Goal: Task Accomplishment & Management: Manage account settings

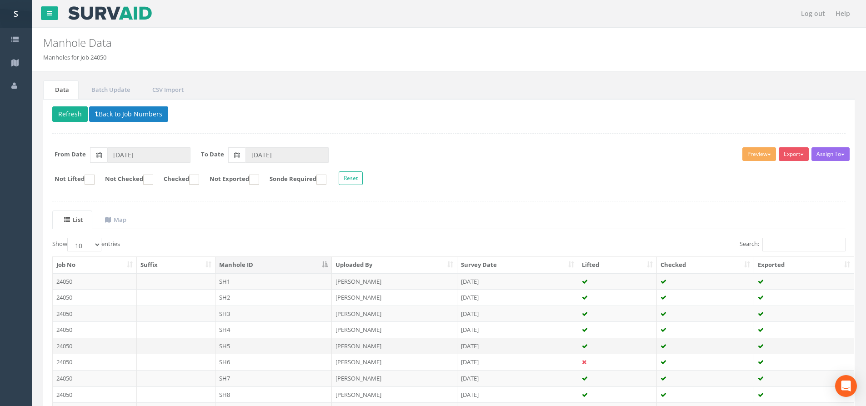
scroll to position [101, 0]
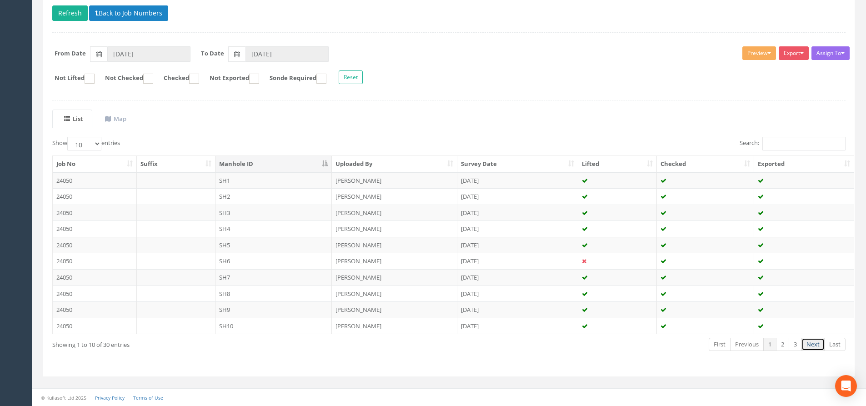
click at [811, 346] on link "Next" at bounding box center [812, 344] width 23 height 13
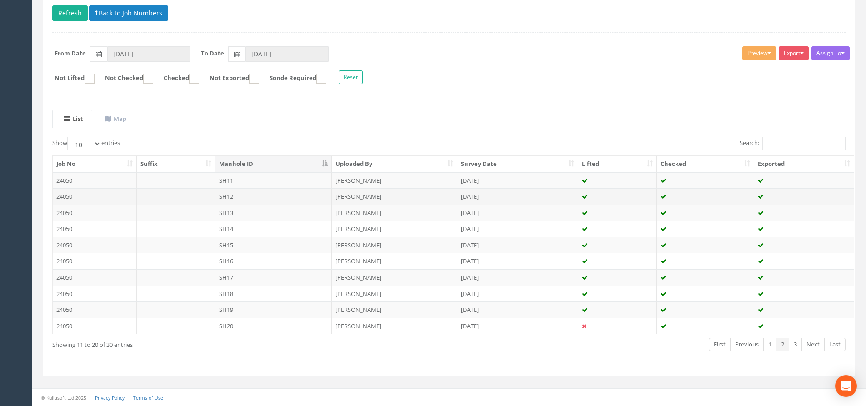
click at [254, 194] on td "SH12" at bounding box center [273, 196] width 117 height 16
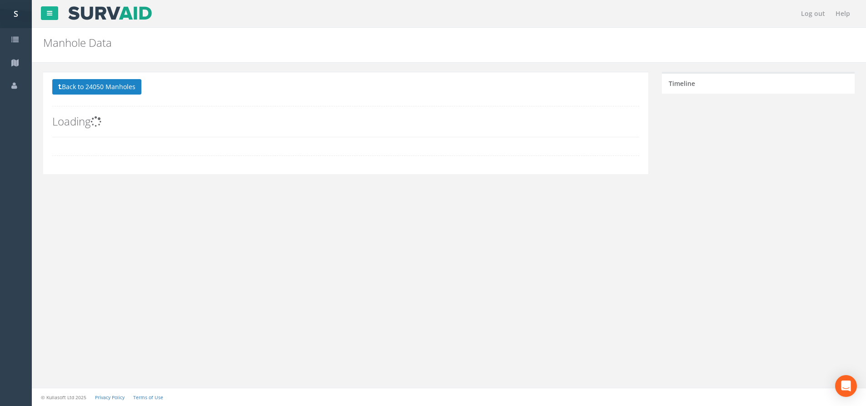
scroll to position [0, 0]
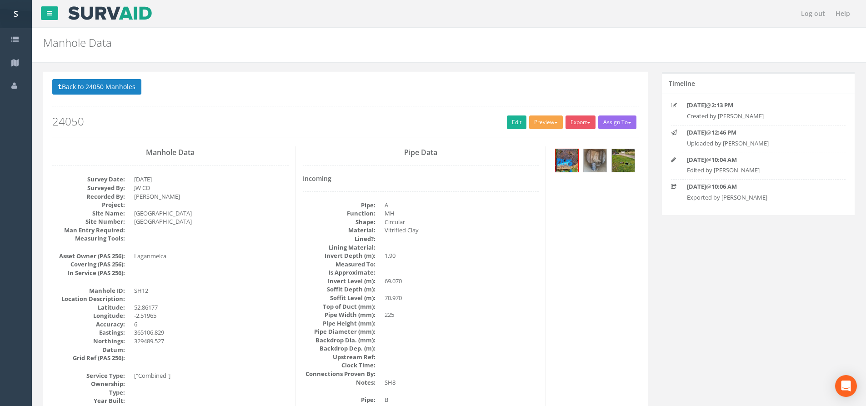
click at [542, 124] on button "Preview" at bounding box center [546, 122] width 34 height 14
click at [528, 136] on link "SP Manhole" at bounding box center [528, 141] width 69 height 14
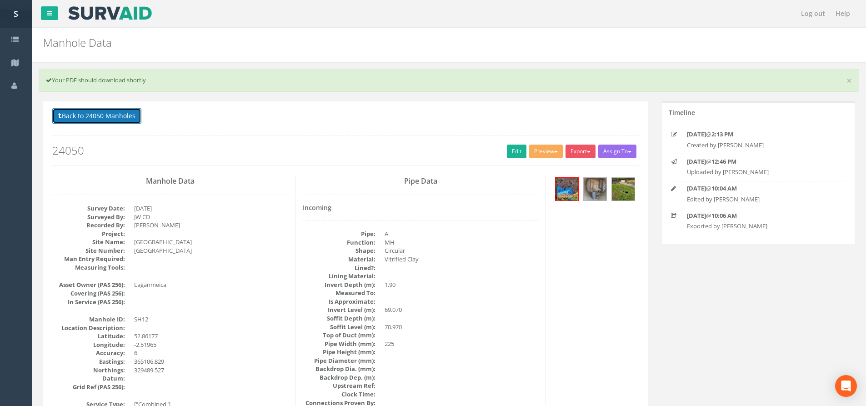
click at [106, 111] on button "Back to 24050 Manholes" at bounding box center [96, 115] width 89 height 15
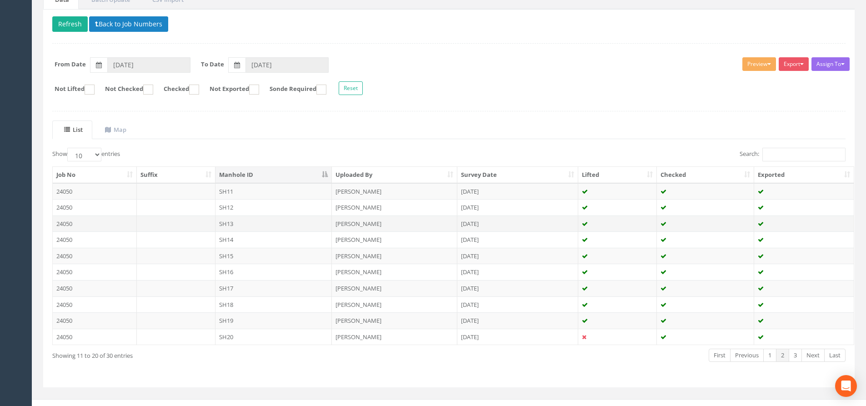
scroll to position [101, 0]
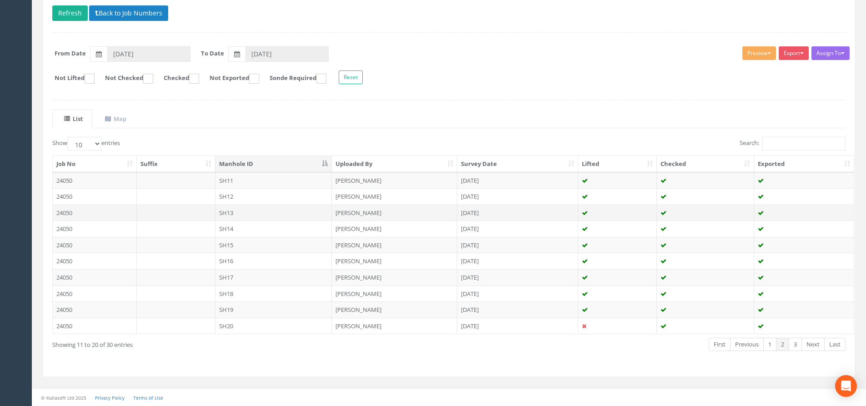
click at [254, 214] on td "SH13" at bounding box center [273, 212] width 117 height 16
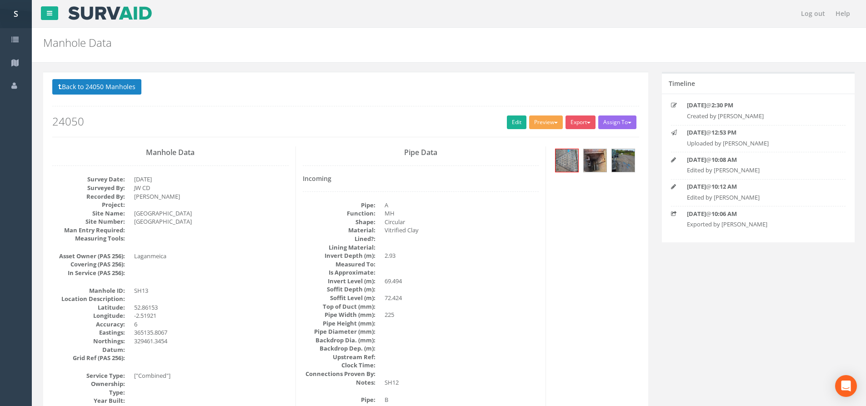
click at [542, 119] on button "Preview" at bounding box center [546, 122] width 34 height 14
click at [539, 135] on link "SP Manhole" at bounding box center [528, 141] width 69 height 14
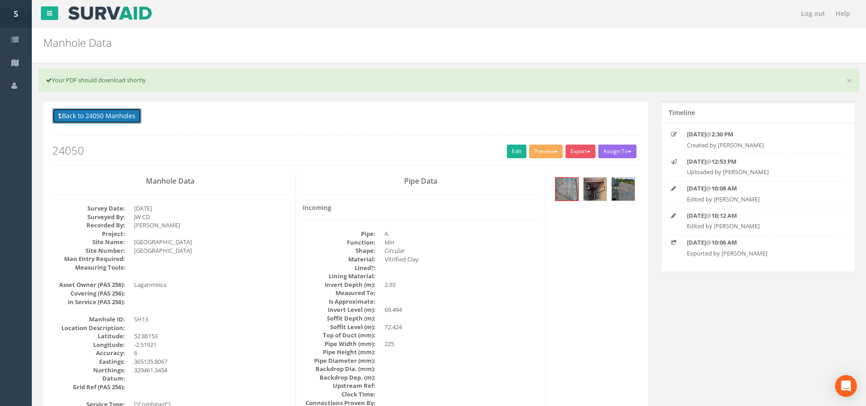
click at [115, 117] on button "Back to 24050 Manholes" at bounding box center [96, 115] width 89 height 15
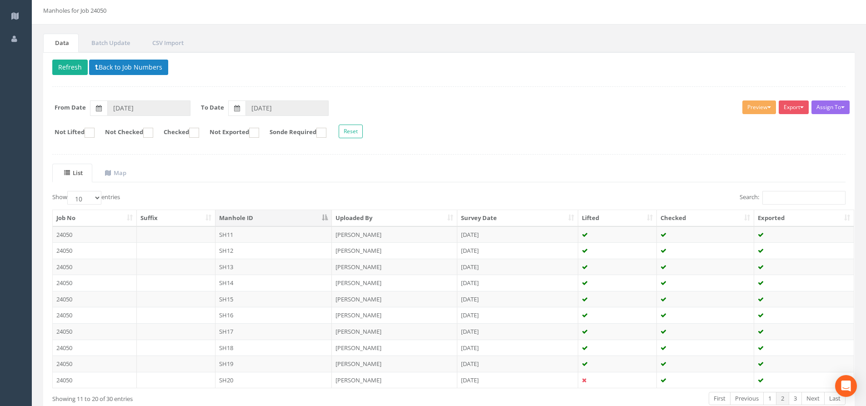
scroll to position [91, 0]
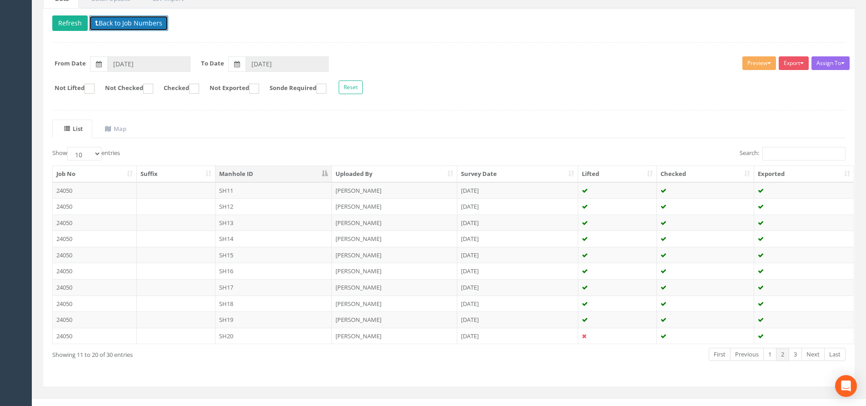
click at [101, 20] on button "Back to Job Numbers" at bounding box center [128, 22] width 79 height 15
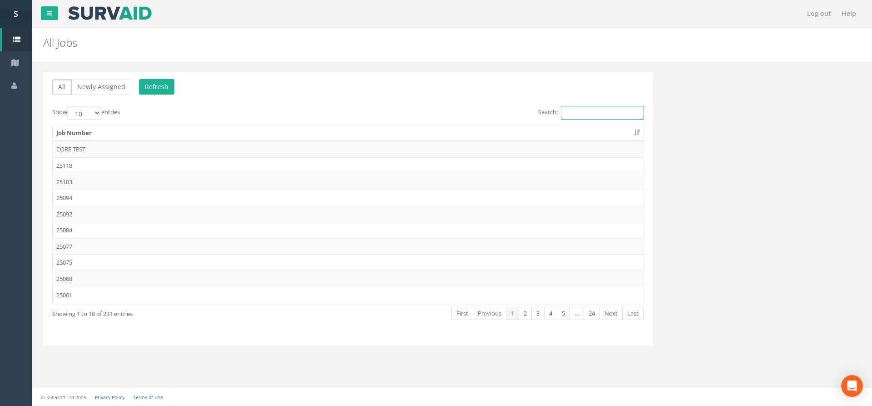
click at [580, 117] on input "Search:" at bounding box center [602, 113] width 83 height 14
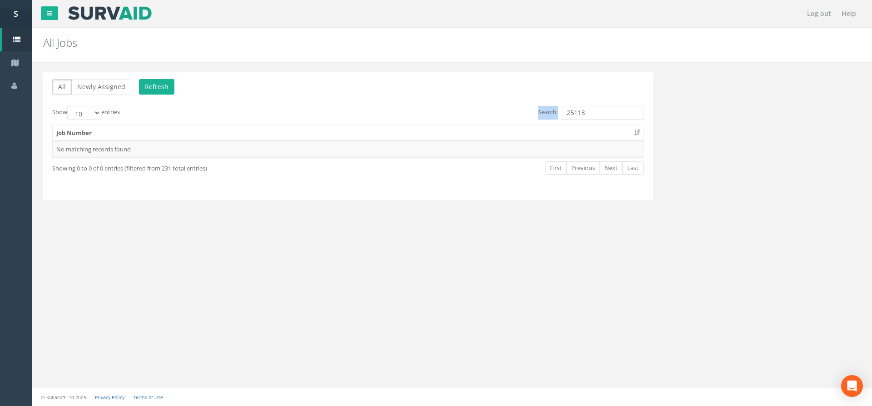
click at [607, 107] on div "All Newly Assigned Refresh Show 10 25 50 100 entries Search: 25113 Job Number N…" at bounding box center [348, 136] width 610 height 128
drag, startPoint x: 607, startPoint y: 107, endPoint x: 578, endPoint y: 110, distance: 29.6
click at [578, 110] on input "25113" at bounding box center [602, 113] width 83 height 14
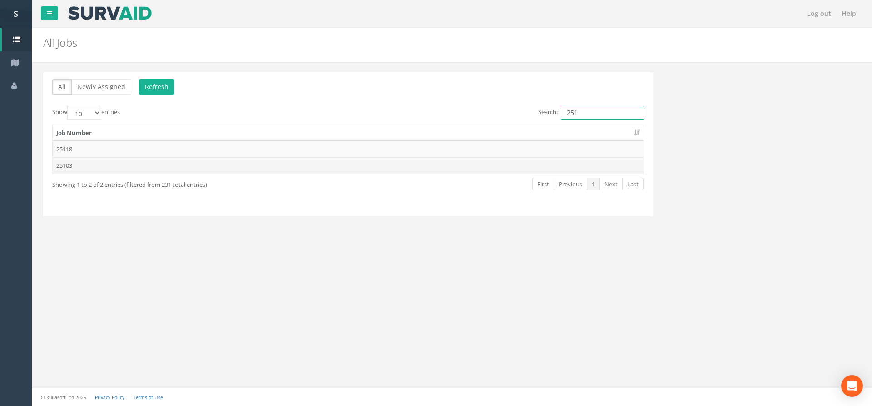
type input "251"
click at [183, 164] on td "25103" at bounding box center [348, 165] width 591 height 16
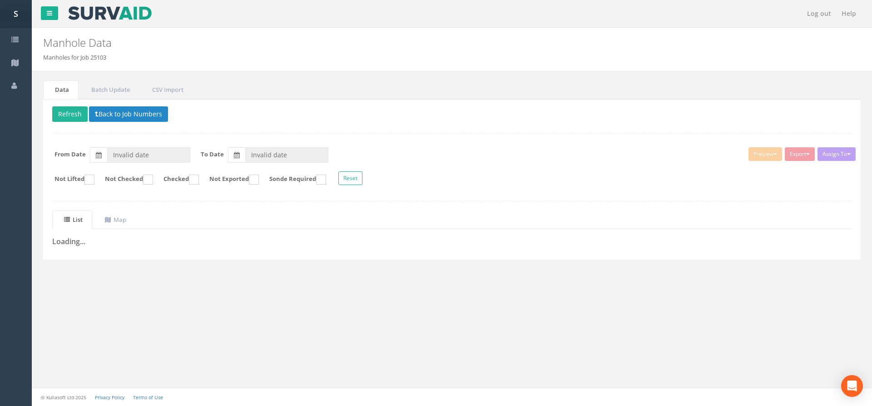
type input "[DATE]"
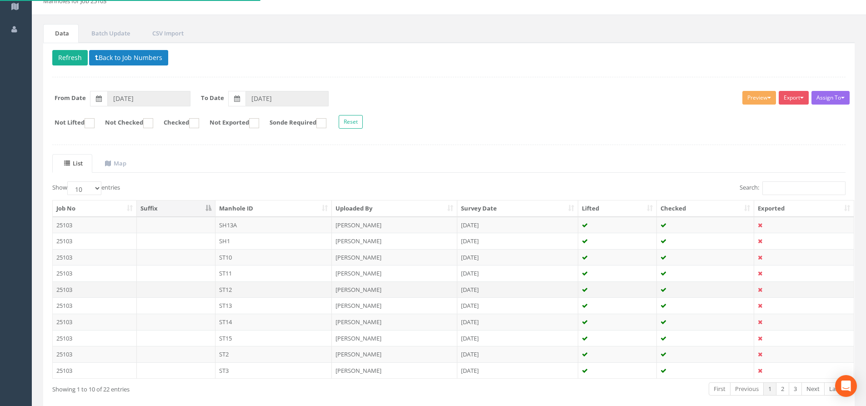
scroll to position [101, 0]
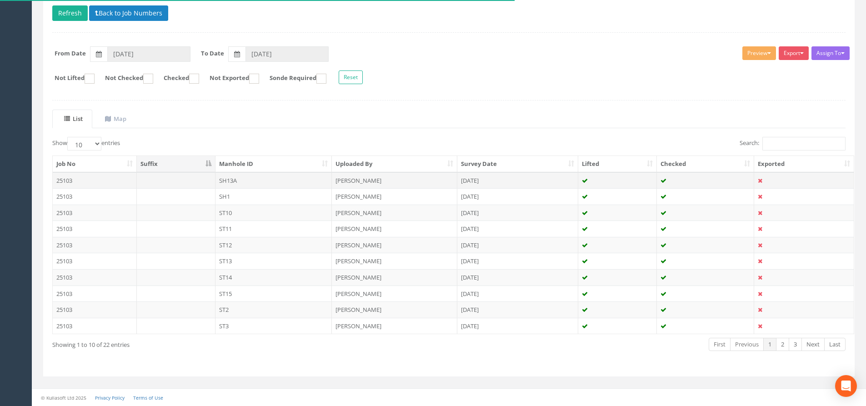
click at [244, 178] on td "SH13A" at bounding box center [273, 180] width 117 height 16
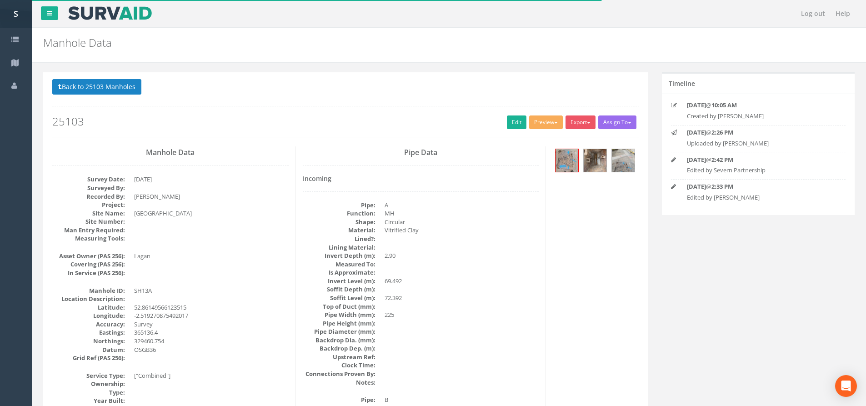
click at [541, 115] on div "Back to 25103 Manholes Back to Map Assign To No Companies Added Export SP Manho…" at bounding box center [345, 108] width 587 height 58
click at [541, 120] on button "Preview" at bounding box center [546, 122] width 34 height 14
click at [524, 138] on link "SP Manhole" at bounding box center [528, 141] width 69 height 14
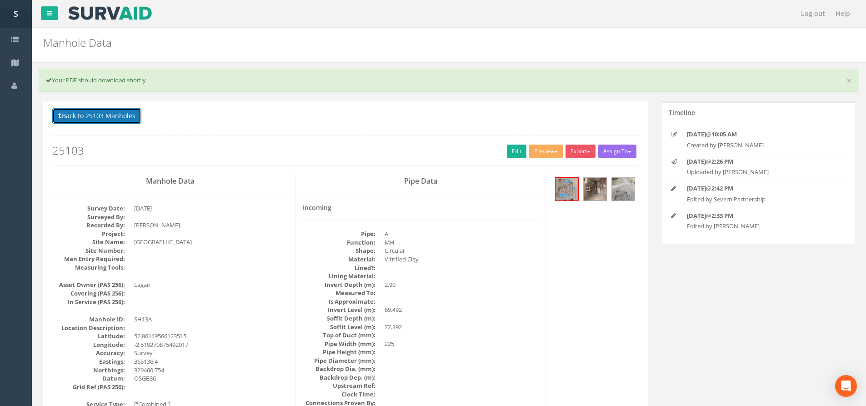
click at [111, 115] on button "Back to 25103 Manholes" at bounding box center [96, 115] width 89 height 15
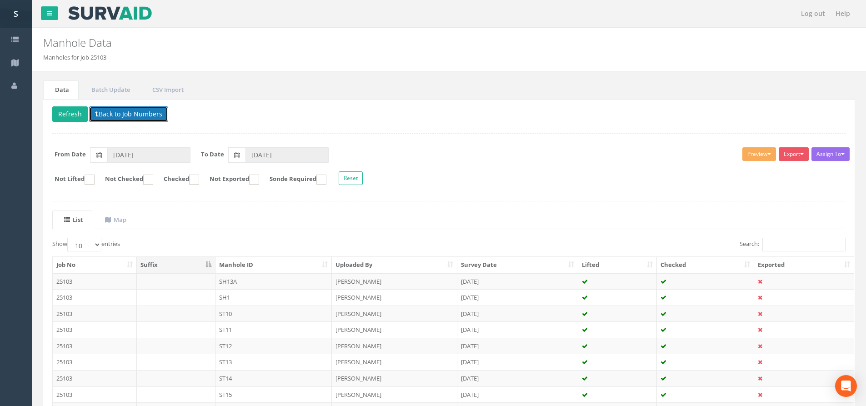
click at [131, 110] on button "Back to Job Numbers" at bounding box center [128, 113] width 79 height 15
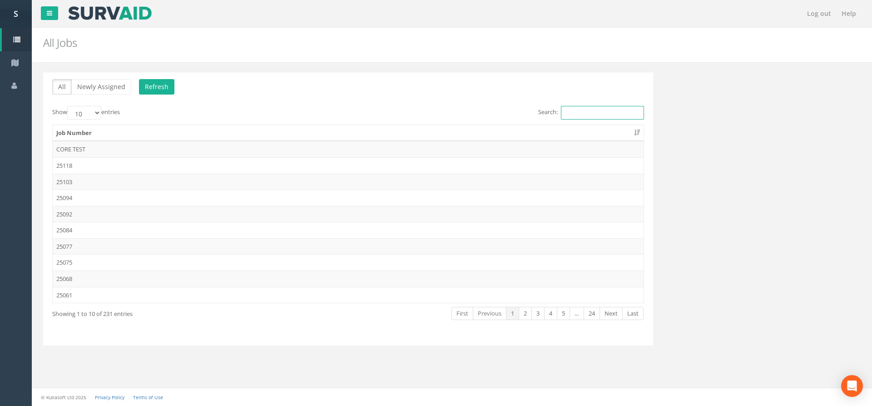
click at [613, 117] on input "Search:" at bounding box center [602, 113] width 83 height 14
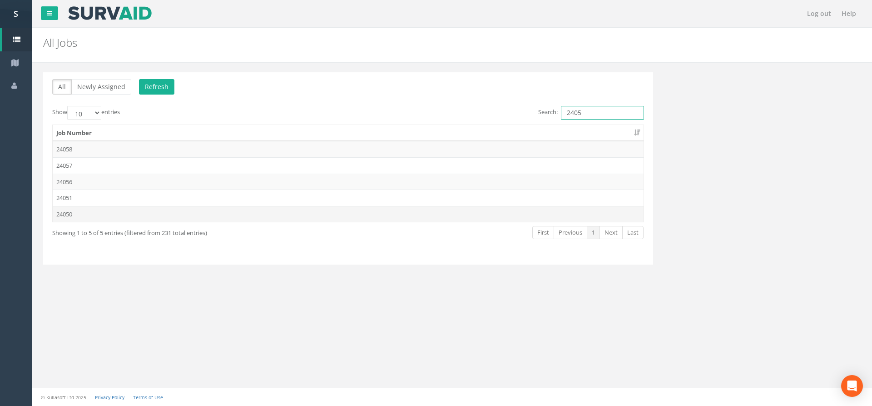
type input "2405"
click at [75, 210] on td "24050" at bounding box center [348, 214] width 591 height 16
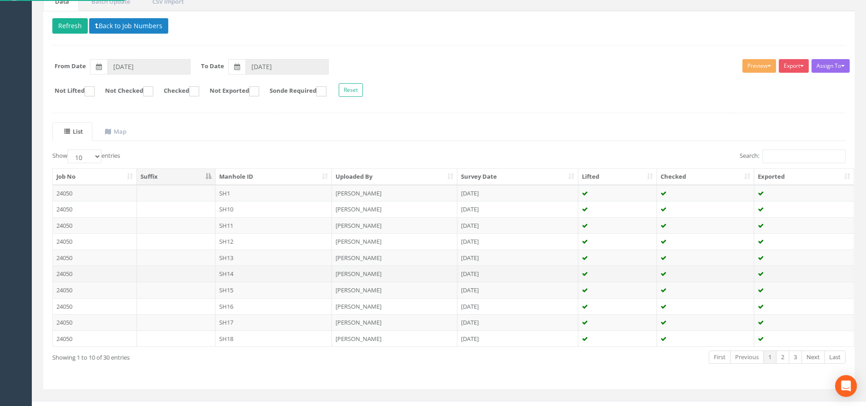
scroll to position [101, 0]
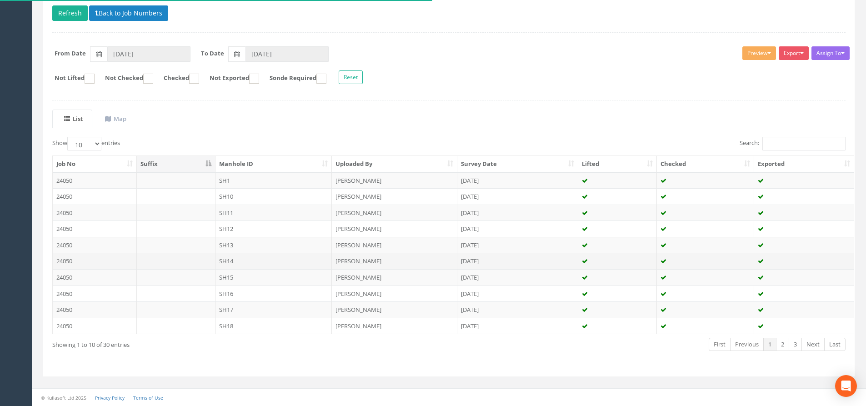
click at [258, 264] on td "SH14" at bounding box center [273, 261] width 117 height 16
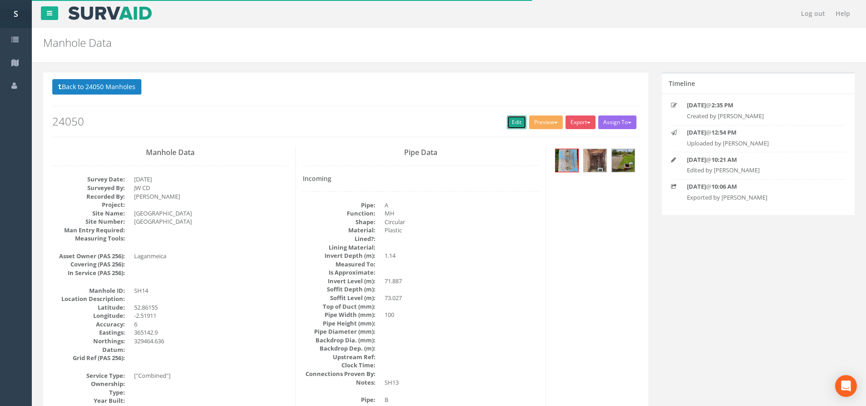
click at [507, 126] on link "Edit" at bounding box center [517, 122] width 20 height 14
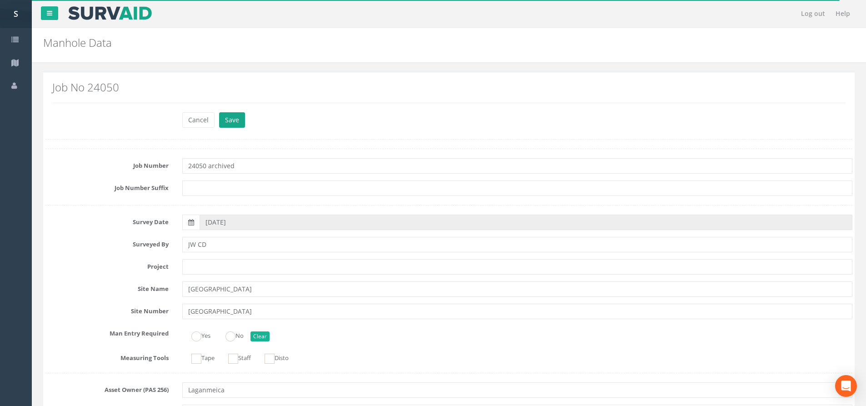
type input "24050 archived"
click at [241, 117] on button "Save" at bounding box center [232, 119] width 26 height 15
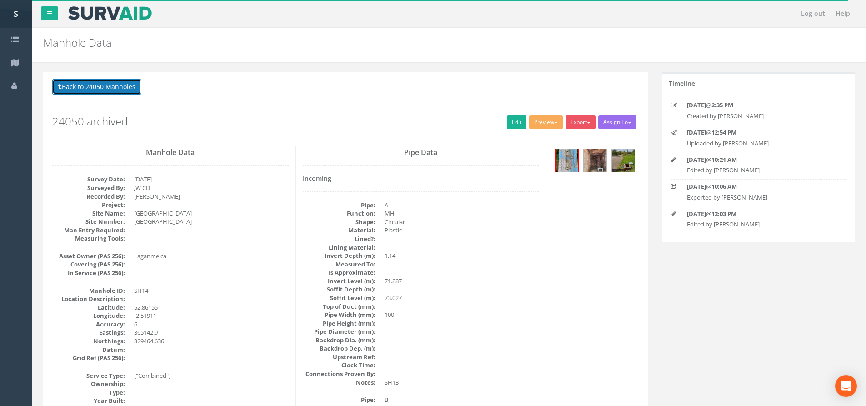
click at [73, 89] on button "Back to 24050 Manholes" at bounding box center [96, 86] width 89 height 15
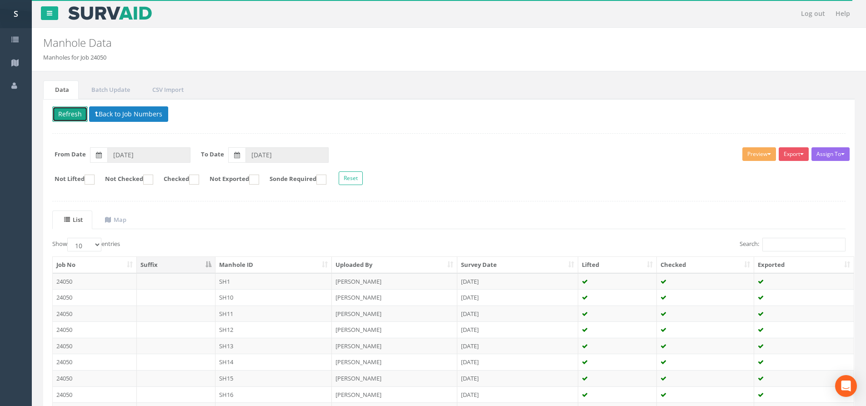
click at [80, 113] on button "Refresh" at bounding box center [69, 113] width 35 height 15
click at [103, 115] on button "Back to Job Numbers" at bounding box center [128, 113] width 79 height 15
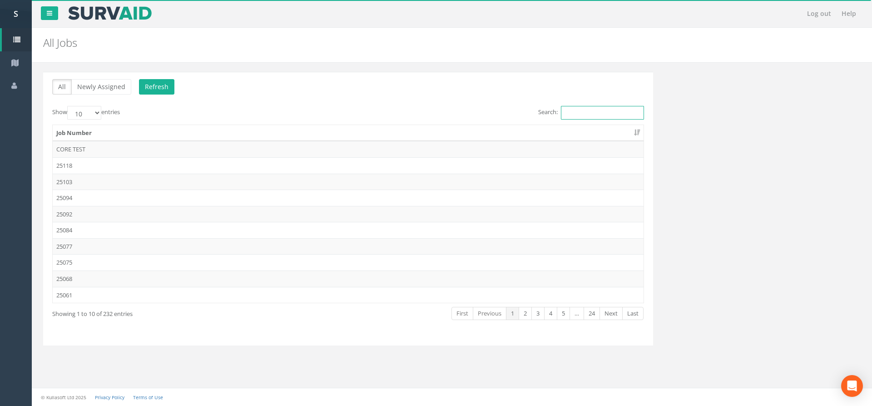
click at [581, 117] on input "Search:" at bounding box center [602, 113] width 83 height 14
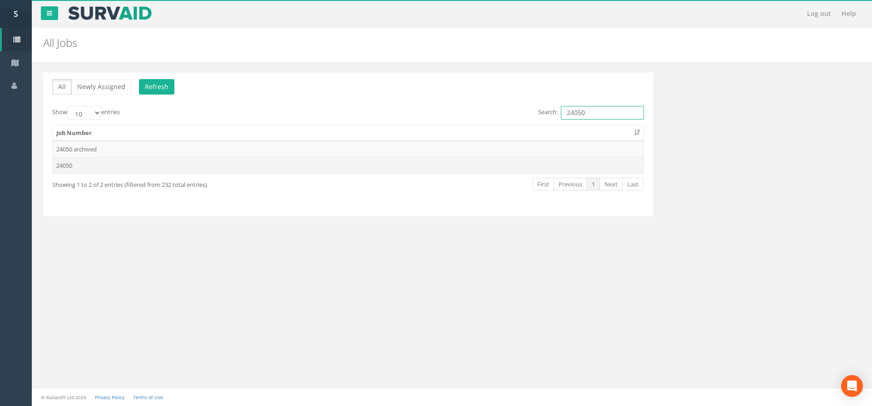
type input "24050"
click at [157, 165] on td "24050" at bounding box center [348, 165] width 591 height 16
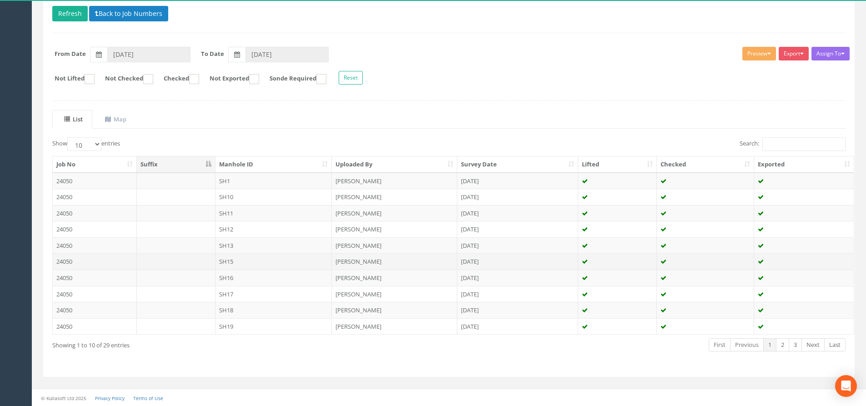
scroll to position [101, 0]
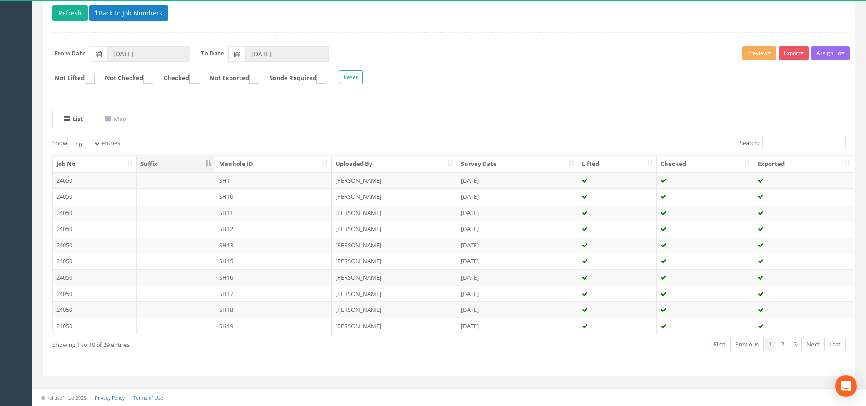
click at [242, 248] on td "SH13" at bounding box center [273, 245] width 117 height 16
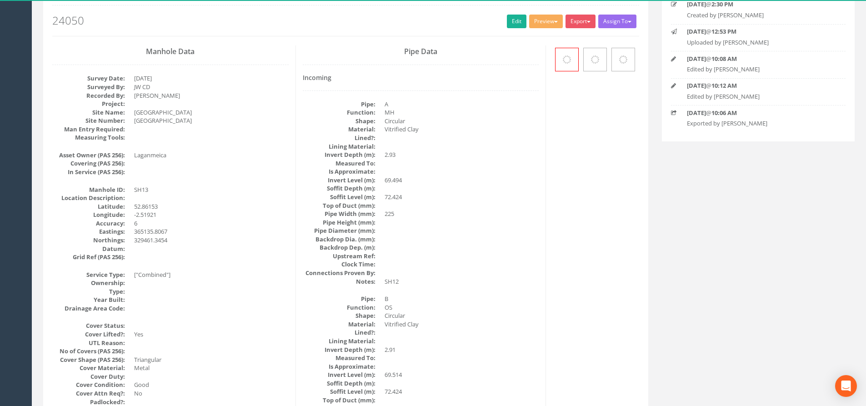
scroll to position [0, 0]
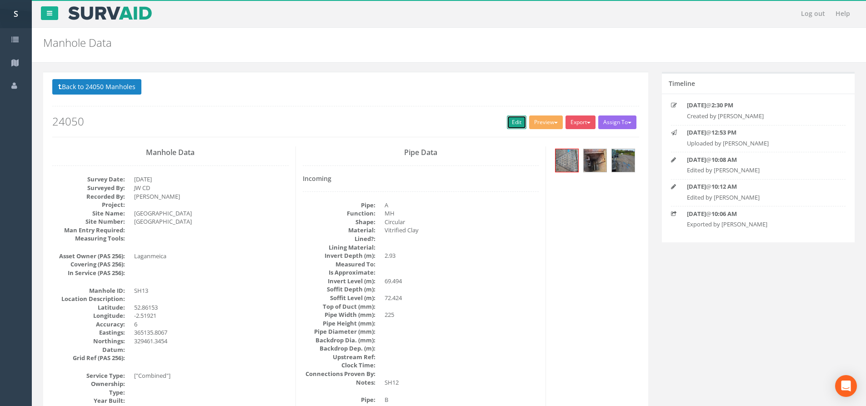
click at [515, 125] on link "Edit" at bounding box center [517, 122] width 20 height 14
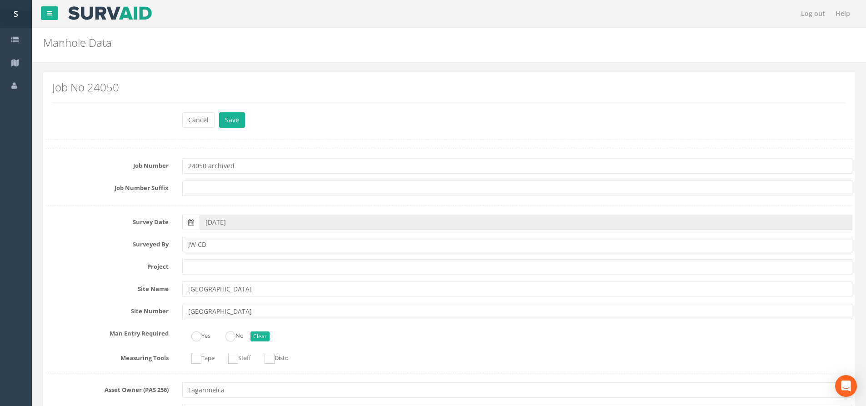
type input "24050 archived"
click at [218, 113] on div "Cancel Save Delete" at bounding box center [516, 121] width 683 height 18
click at [228, 114] on button "Save" at bounding box center [232, 119] width 26 height 15
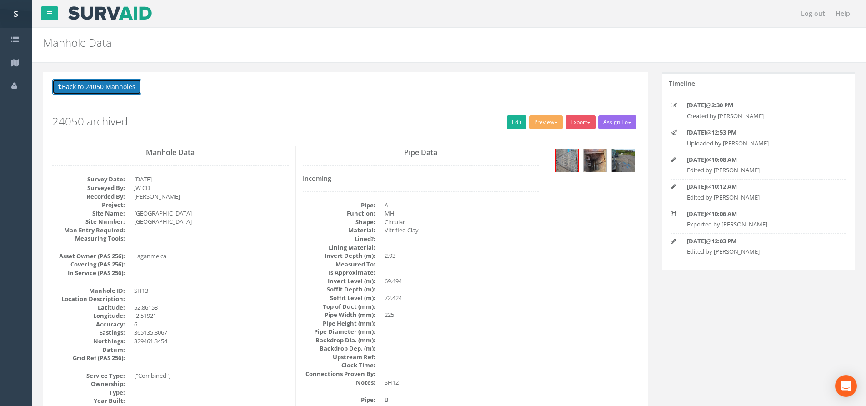
click at [113, 93] on button "Back to 24050 Manholes" at bounding box center [96, 86] width 89 height 15
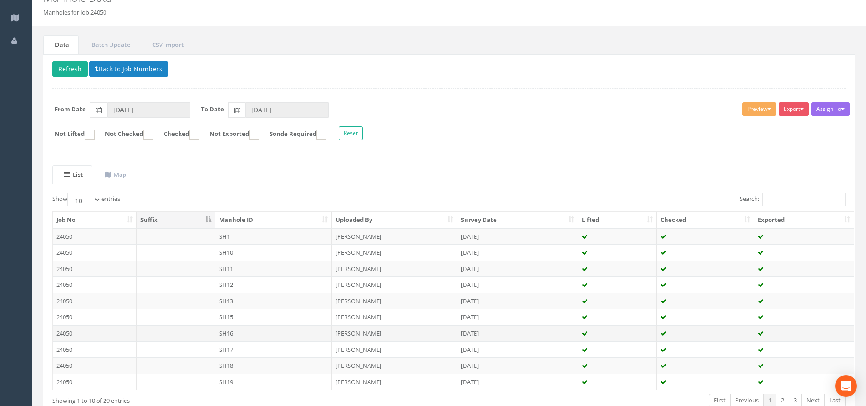
scroll to position [101, 0]
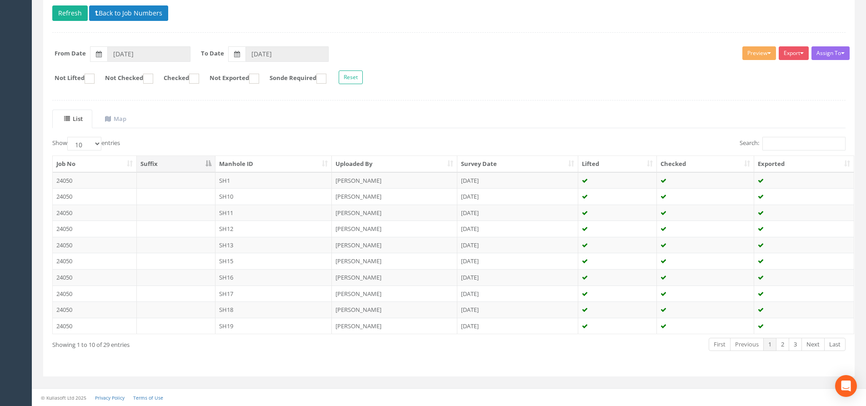
click at [243, 162] on th "Manhole ID" at bounding box center [273, 164] width 117 height 16
click at [231, 275] on td "SH7" at bounding box center [273, 277] width 117 height 16
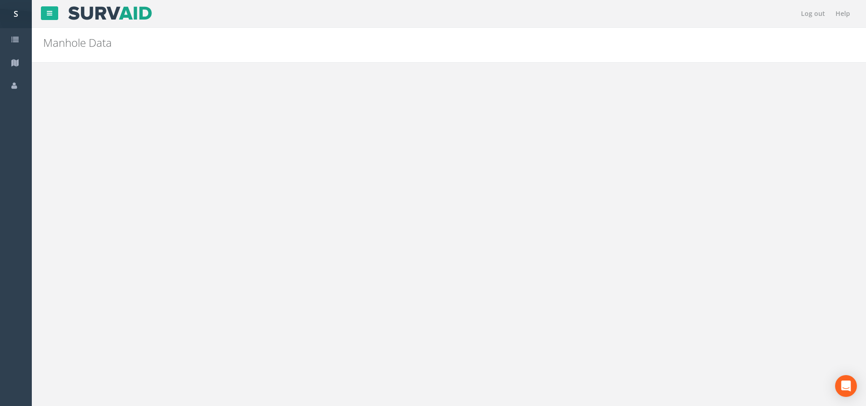
click at [543, 133] on div "Back to 24050 Manholes Back to Map Assign To No Companies Added Export SP Manho…" at bounding box center [345, 108] width 587 height 58
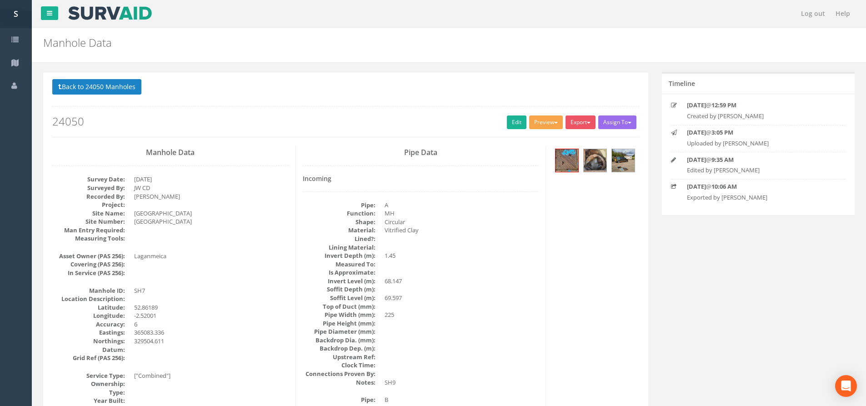
click at [544, 126] on button "Preview" at bounding box center [546, 122] width 34 height 14
click at [543, 137] on link "SP Manhole" at bounding box center [528, 141] width 69 height 14
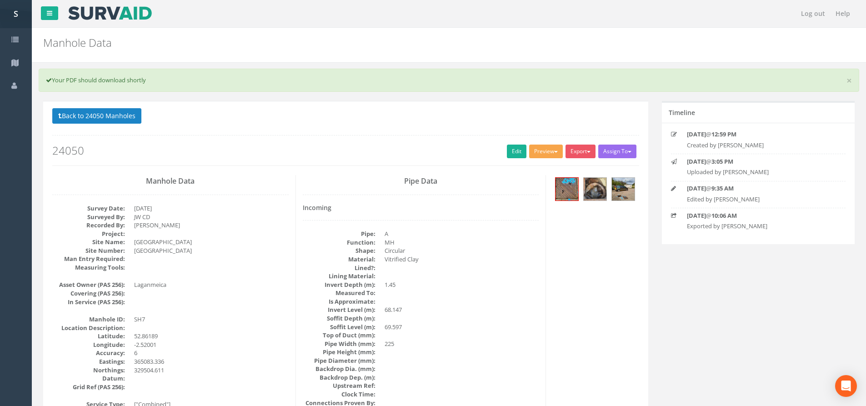
drag, startPoint x: 537, startPoint y: 151, endPoint x: 535, endPoint y: 155, distance: 4.7
click at [536, 151] on button "Preview" at bounding box center [546, 151] width 34 height 14
click at [530, 170] on link "SP Manhole" at bounding box center [528, 170] width 69 height 14
drag, startPoint x: 106, startPoint y: 107, endPoint x: 107, endPoint y: 113, distance: 6.4
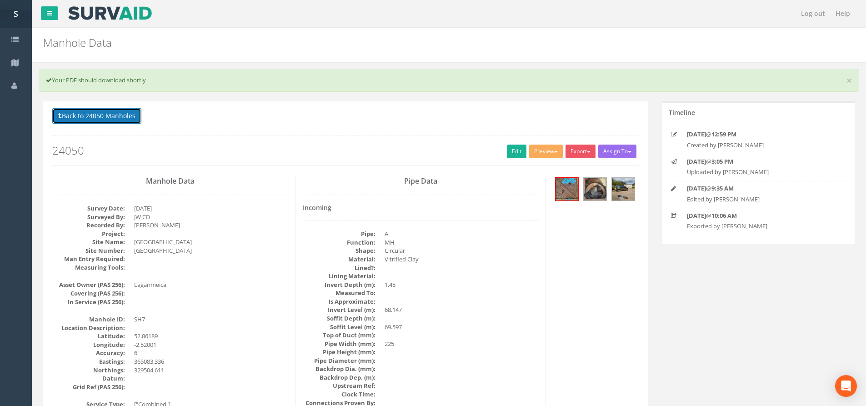
click at [107, 114] on button "Back to 24050 Manholes" at bounding box center [96, 115] width 89 height 15
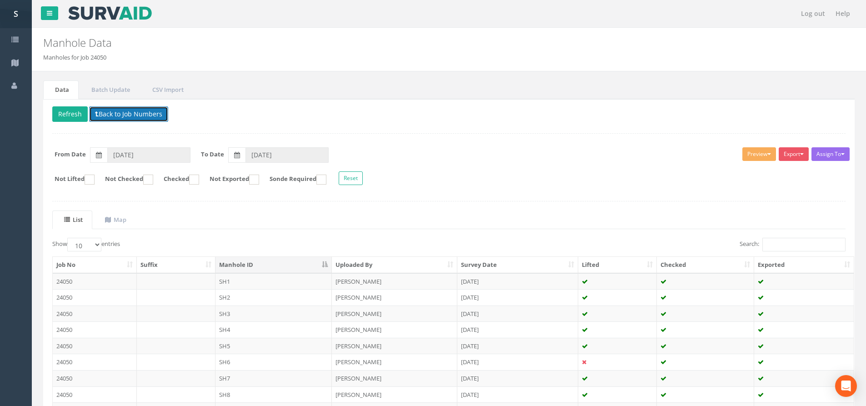
click at [99, 115] on button "Back to Job Numbers" at bounding box center [128, 113] width 79 height 15
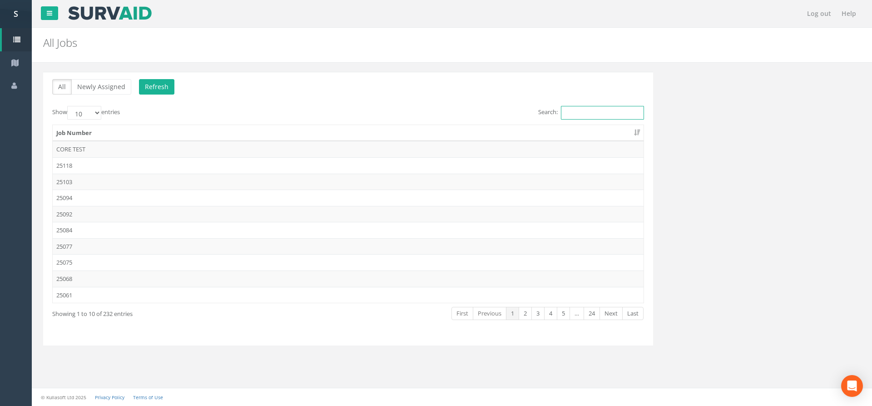
click at [578, 112] on input "Search:" at bounding box center [602, 113] width 83 height 14
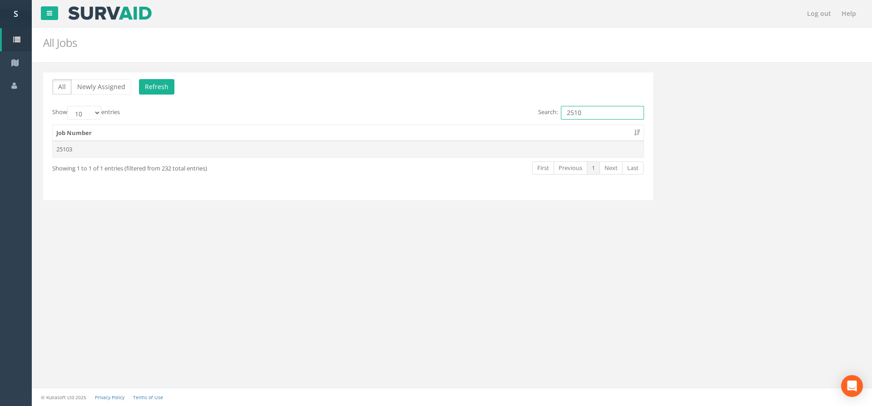
type input "2510"
click at [327, 155] on td "25103" at bounding box center [348, 149] width 591 height 16
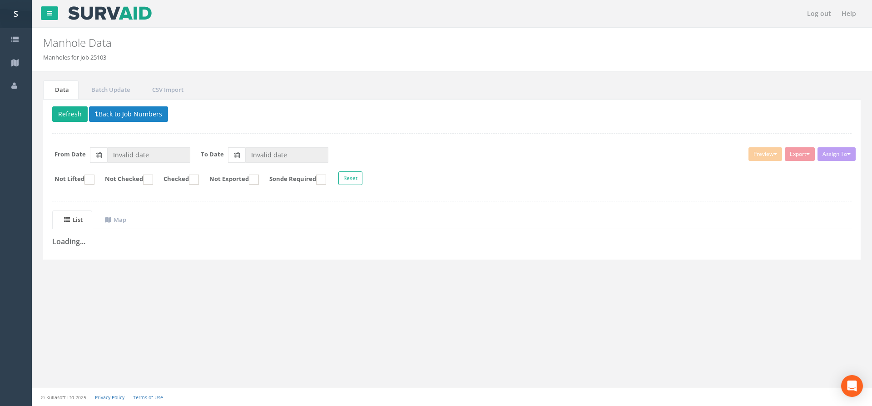
type input "[DATE]"
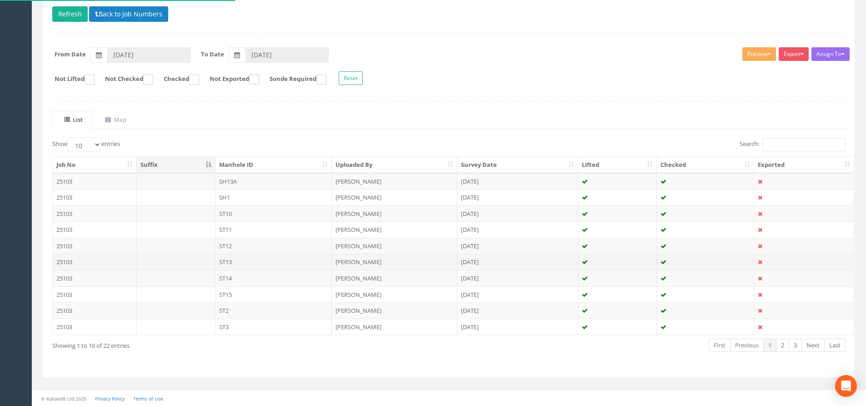
scroll to position [101, 0]
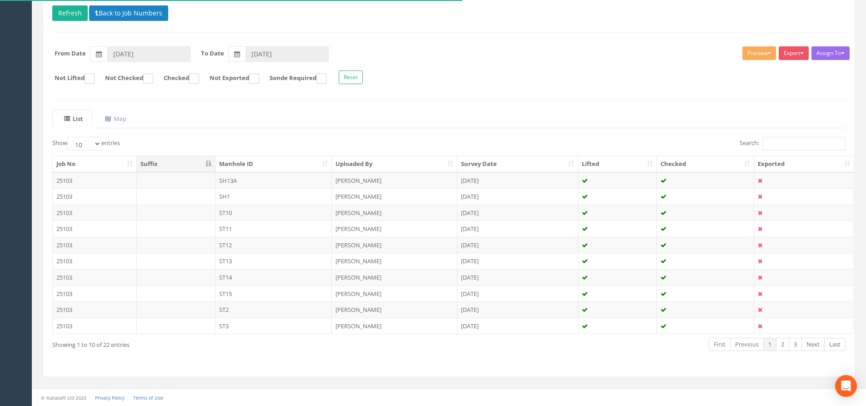
click at [250, 164] on th "Manhole ID" at bounding box center [273, 164] width 117 height 16
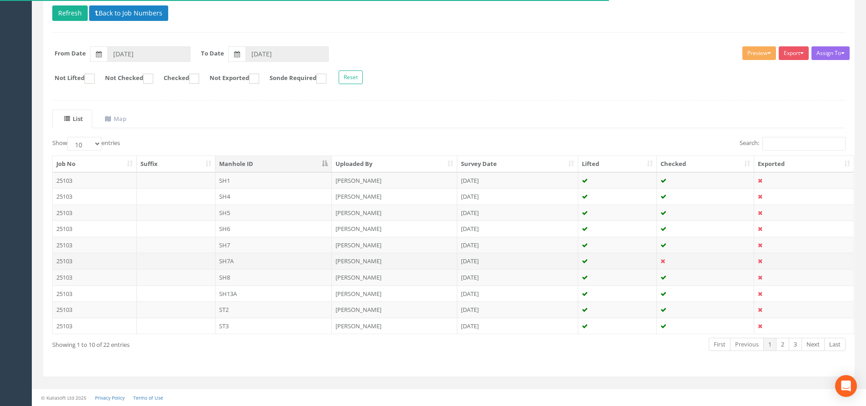
click at [254, 259] on td "SH7A" at bounding box center [273, 261] width 117 height 16
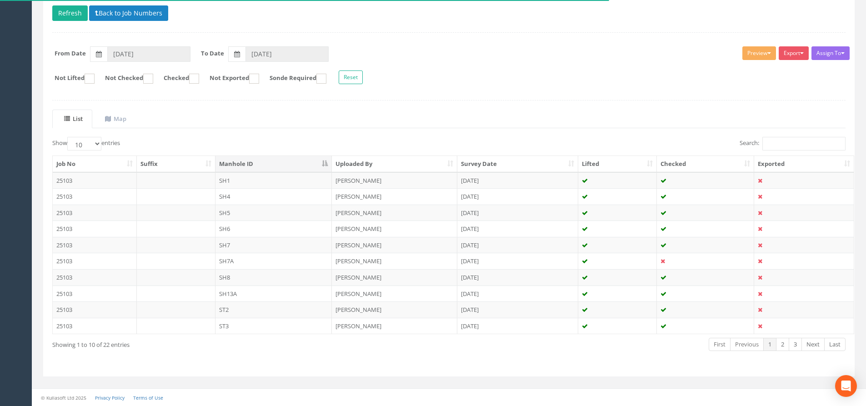
scroll to position [0, 0]
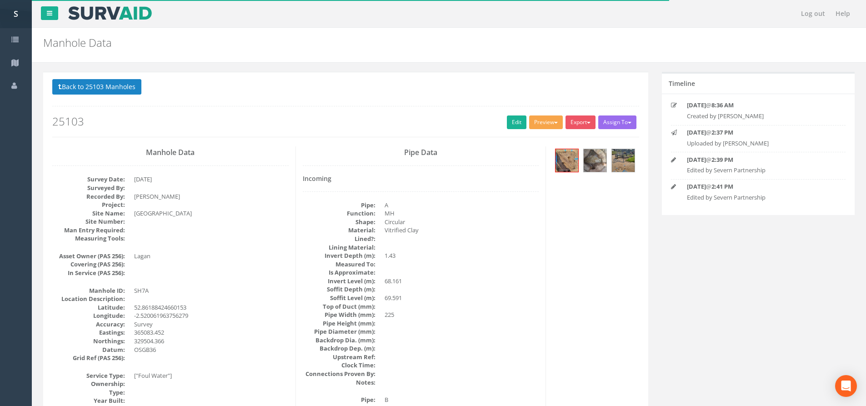
click at [536, 125] on button "Preview" at bounding box center [546, 122] width 34 height 14
click at [531, 145] on link "SP Manhole" at bounding box center [528, 141] width 69 height 14
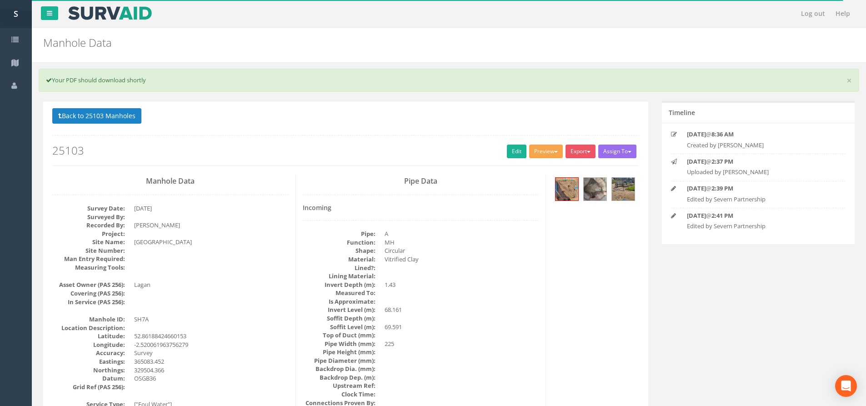
click at [554, 152] on span "button" at bounding box center [556, 152] width 4 height 2
click at [538, 166] on link "SP Manhole" at bounding box center [528, 170] width 69 height 14
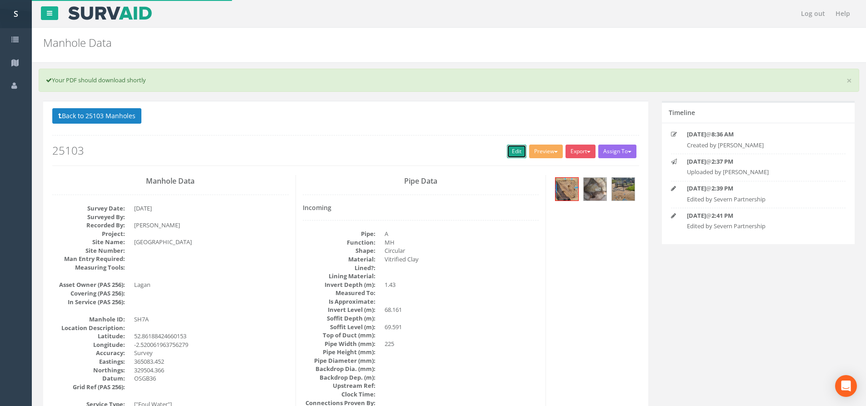
click at [513, 144] on link "Edit" at bounding box center [517, 151] width 20 height 14
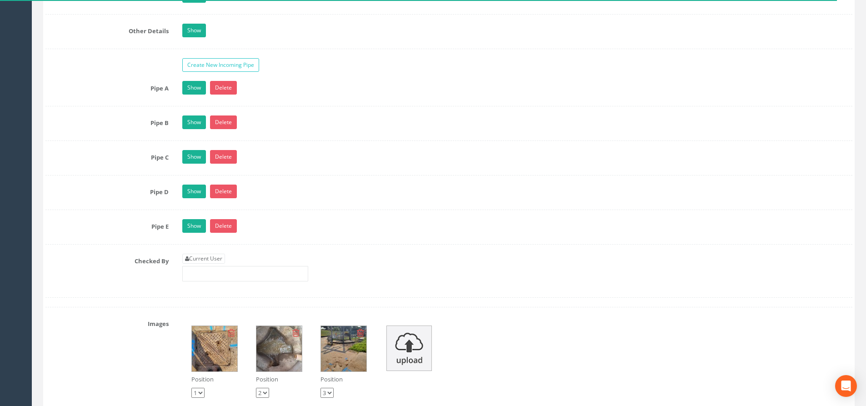
scroll to position [1454, 0]
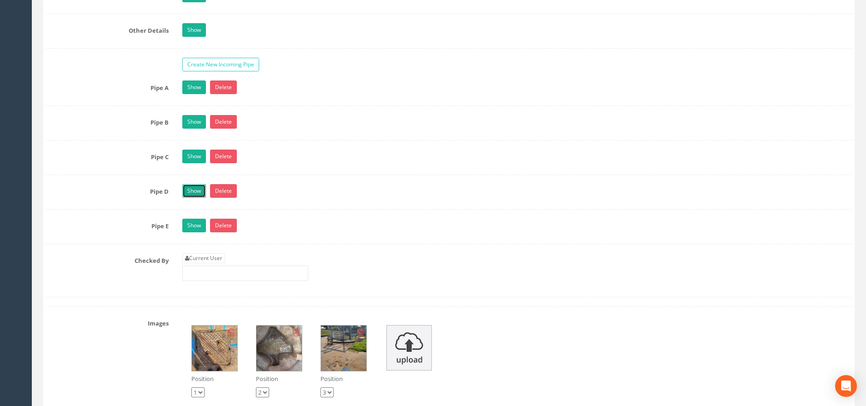
click at [199, 189] on link "Show" at bounding box center [194, 191] width 24 height 14
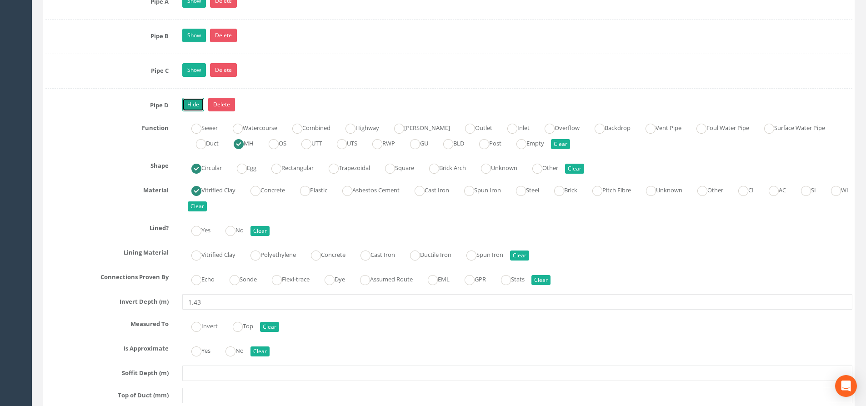
scroll to position [1681, 0]
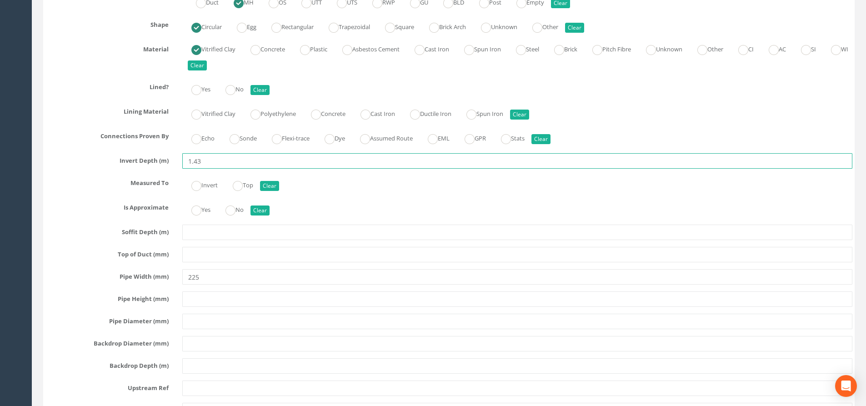
drag, startPoint x: 214, startPoint y: 156, endPoint x: 196, endPoint y: 163, distance: 19.6
click at [196, 163] on input "1.43" at bounding box center [517, 160] width 670 height 15
click at [196, 161] on input "1.40" at bounding box center [517, 160] width 670 height 15
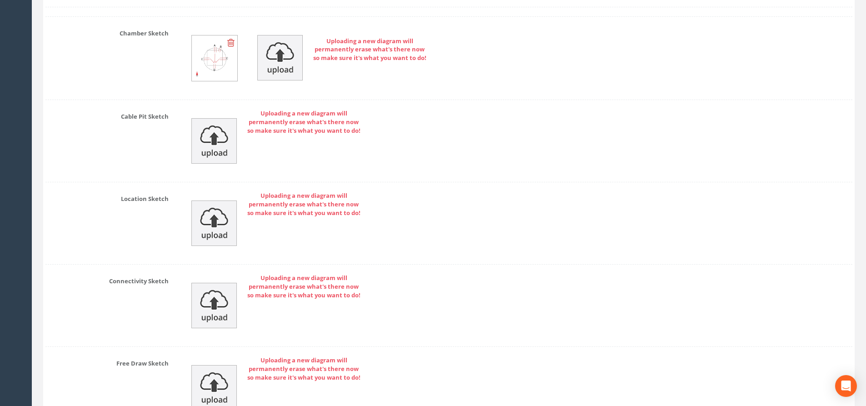
scroll to position [2576, 0]
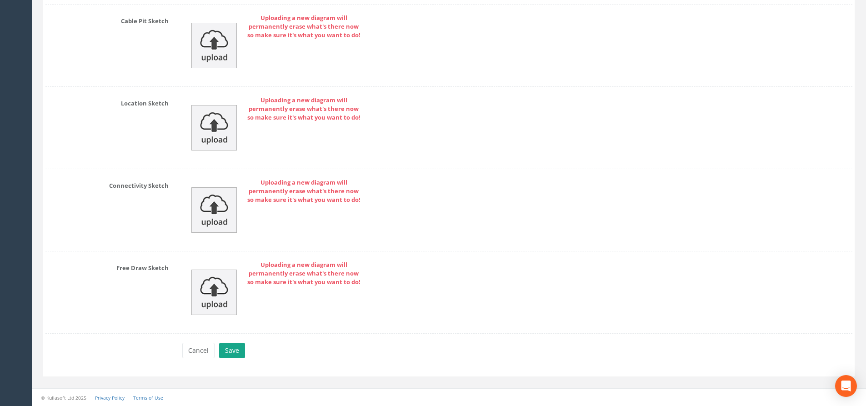
type input "1.49"
click at [229, 354] on button "Save" at bounding box center [232, 350] width 26 height 15
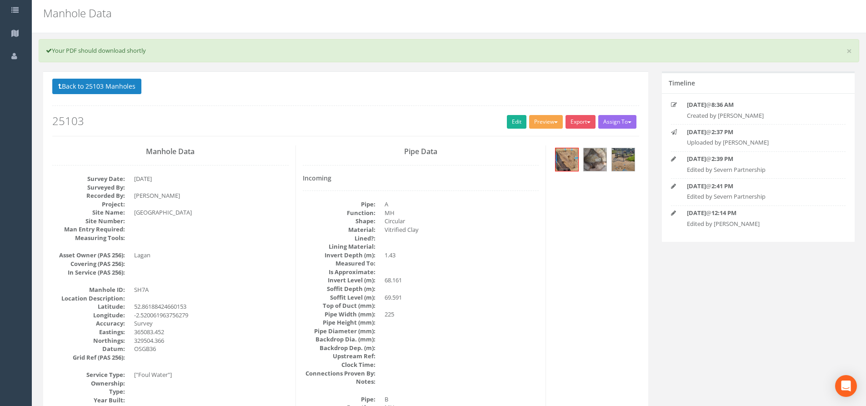
scroll to position [0, 0]
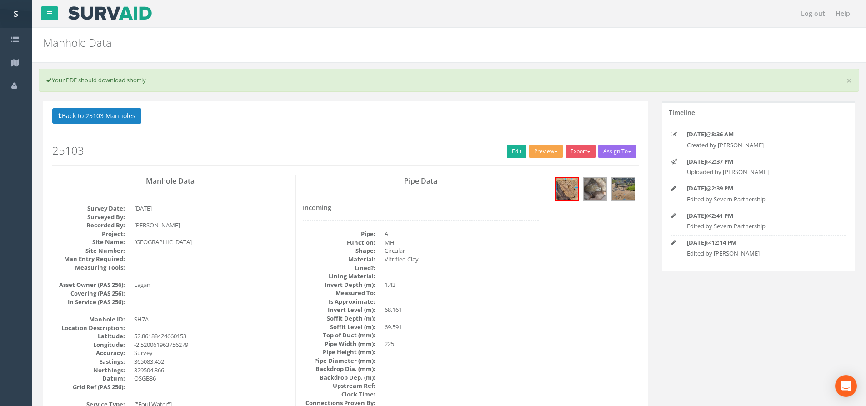
click at [548, 147] on button "Preview" at bounding box center [546, 151] width 34 height 14
click at [543, 165] on link "SP Manhole" at bounding box center [528, 170] width 69 height 14
click at [128, 121] on button "Back to 25103 Manholes" at bounding box center [96, 115] width 89 height 15
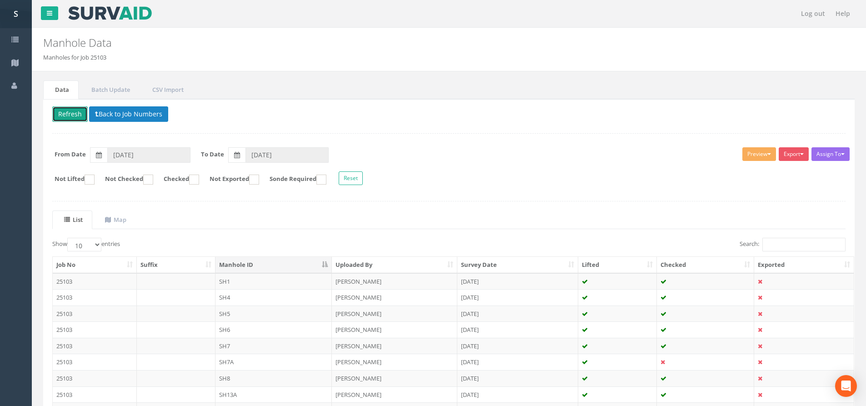
click at [57, 113] on button "Refresh" at bounding box center [69, 113] width 35 height 15
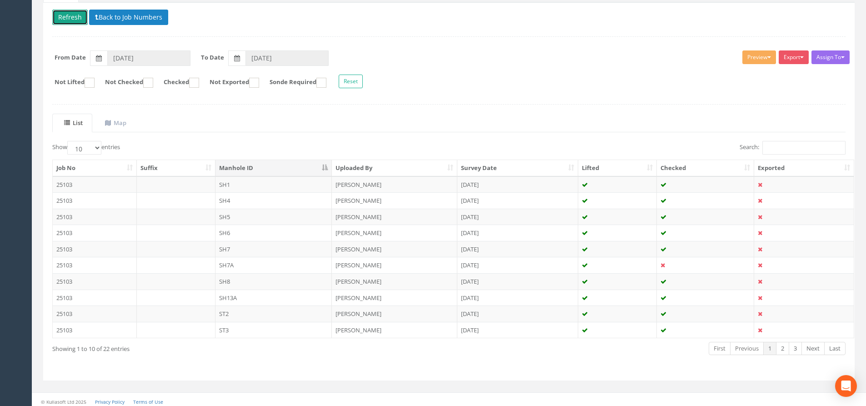
scroll to position [101, 0]
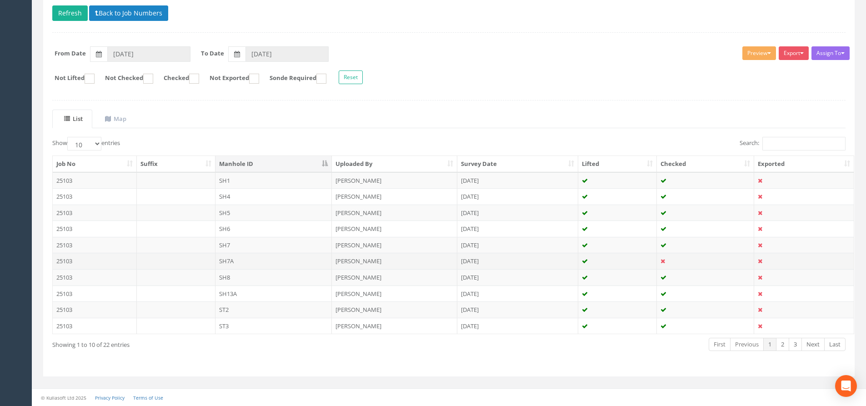
click at [607, 260] on td at bounding box center [617, 261] width 79 height 16
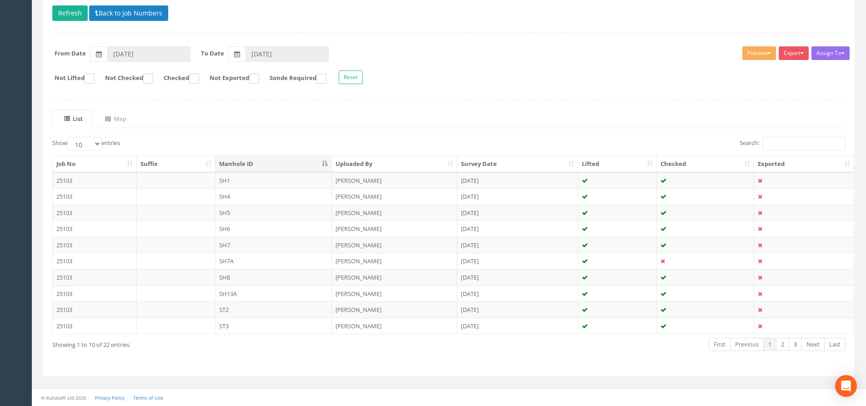
scroll to position [0, 0]
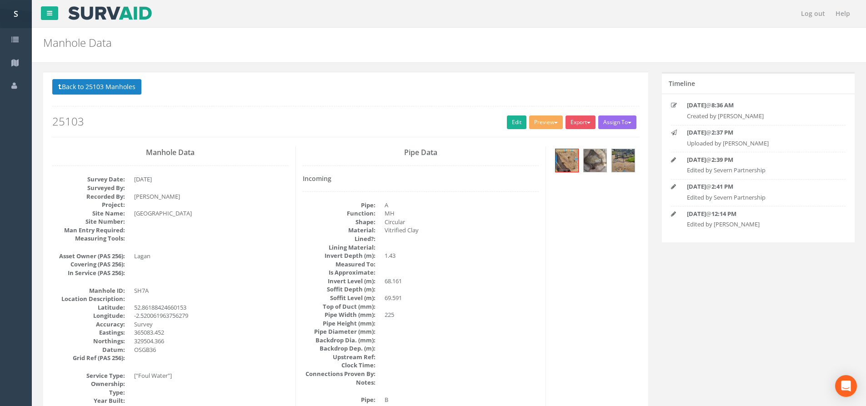
drag, startPoint x: 517, startPoint y: 133, endPoint x: 514, endPoint y: 122, distance: 11.2
click at [517, 133] on div "Back to 25103 Manholes Back to Map Assign To No Companies Added Export SP Manho…" at bounding box center [345, 108] width 587 height 58
click at [514, 122] on link "Edit" at bounding box center [517, 122] width 20 height 14
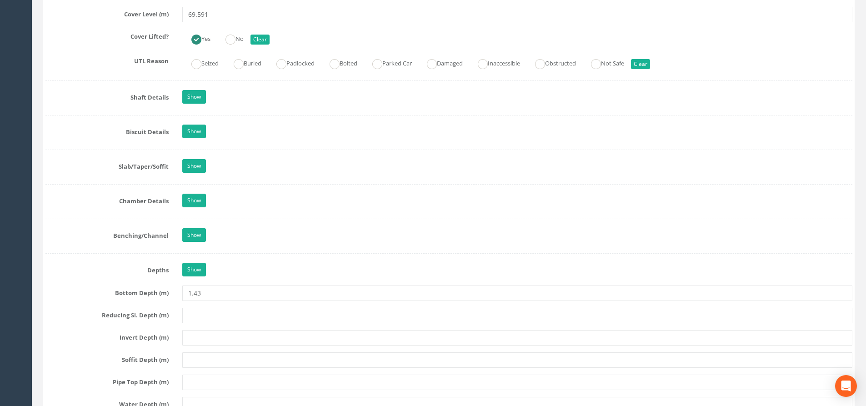
scroll to position [863, 0]
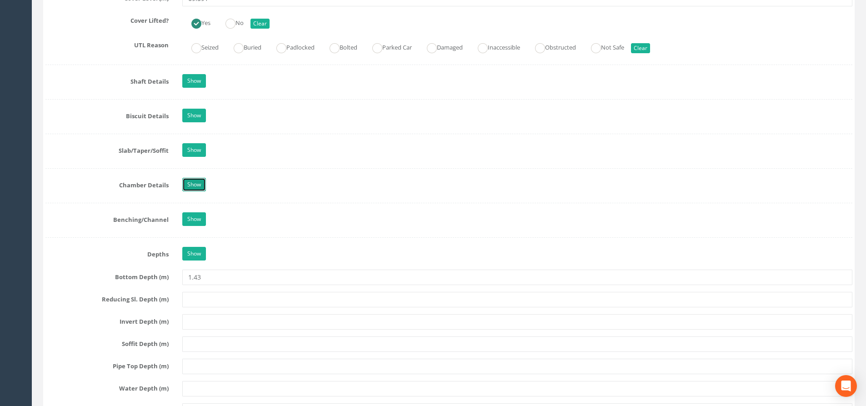
click at [196, 184] on link "Show" at bounding box center [194, 185] width 24 height 14
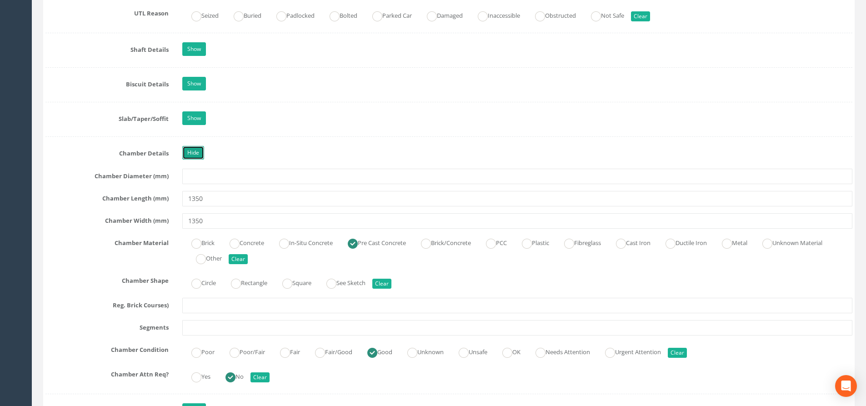
scroll to position [909, 0]
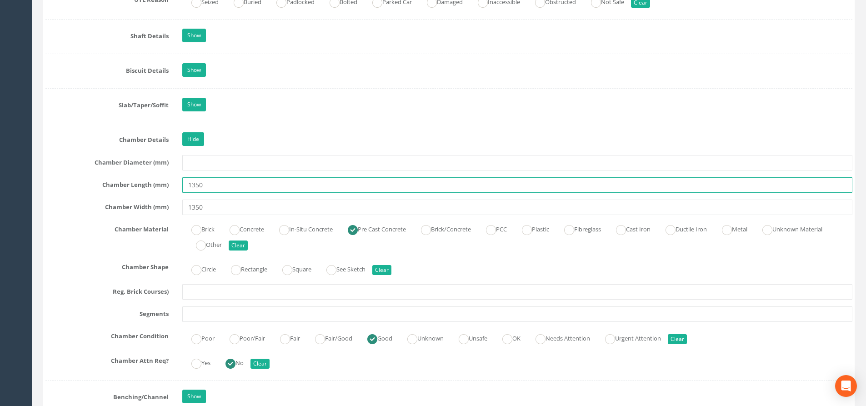
click at [188, 185] on input "1350" at bounding box center [517, 184] width 670 height 15
click at [192, 184] on input "1350" at bounding box center [517, 184] width 670 height 15
type input "1..350"
click at [191, 207] on input "1350" at bounding box center [517, 206] width 670 height 15
type input "1.350"
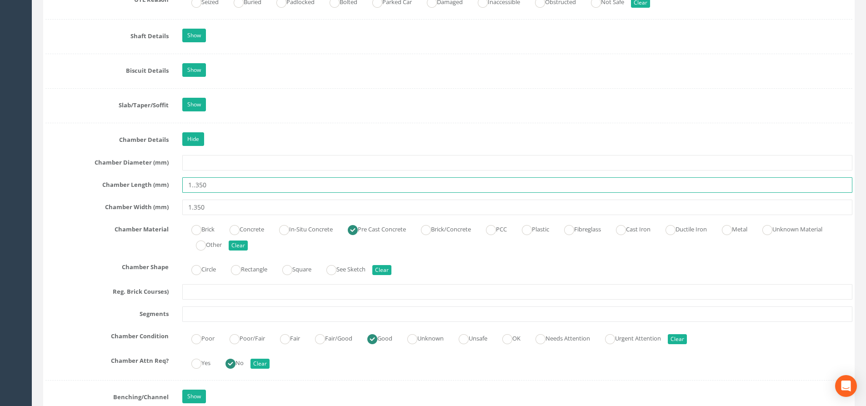
click at [195, 184] on input "1..350" at bounding box center [517, 184] width 670 height 15
click at [213, 190] on input "1.350" at bounding box center [517, 184] width 670 height 15
type input "1.35"
click at [217, 211] on input "1.350" at bounding box center [517, 206] width 670 height 15
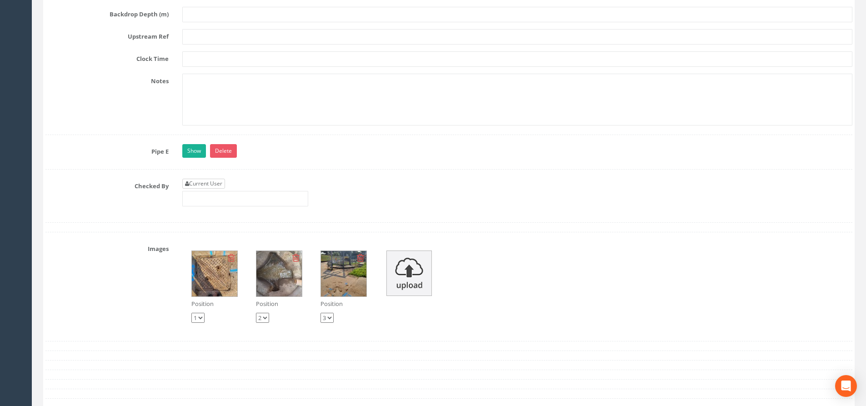
type input "1.35"
click at [210, 183] on link "Current User" at bounding box center [203, 184] width 43 height 10
type input "[PERSON_NAME]"
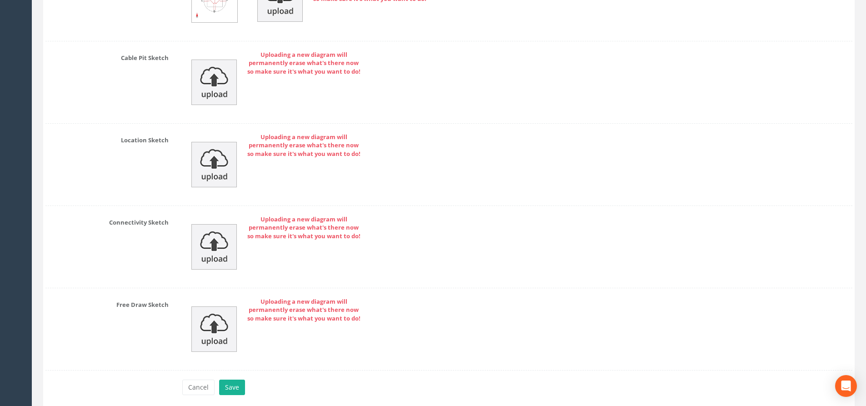
scroll to position [2770, 0]
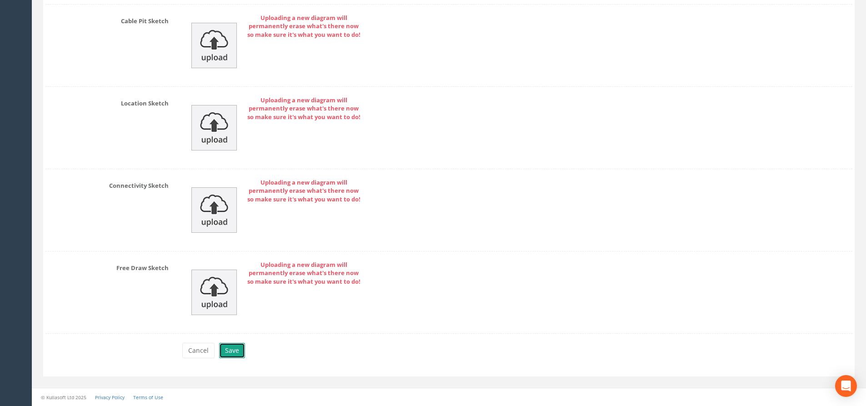
click at [234, 347] on button "Save" at bounding box center [232, 350] width 26 height 15
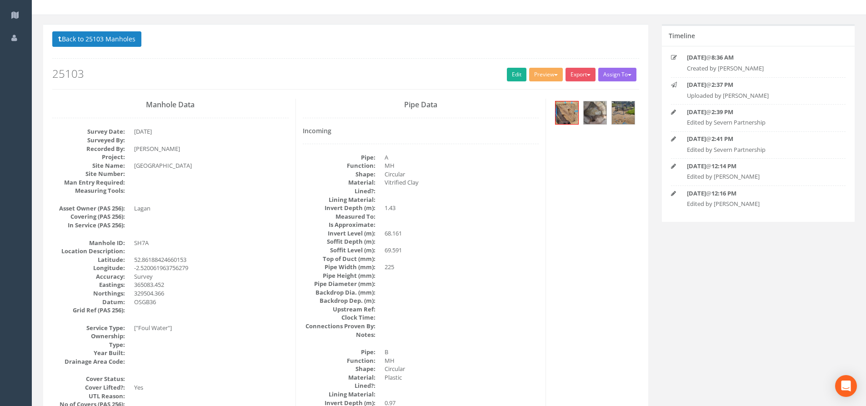
scroll to position [0, 0]
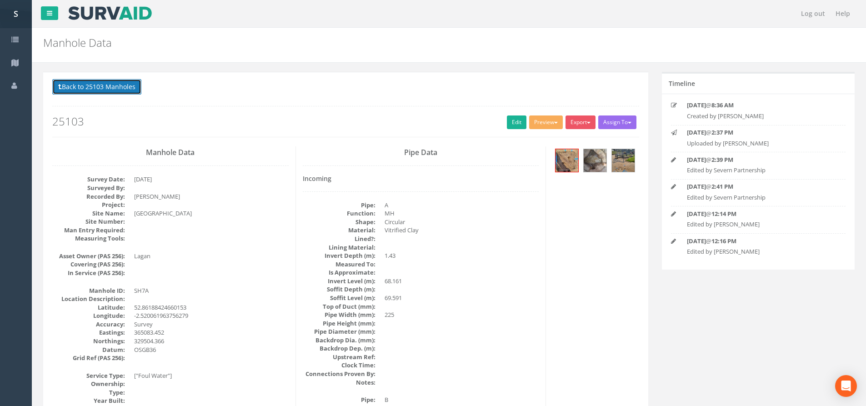
click at [65, 82] on button "Back to 25103 Manholes" at bounding box center [96, 86] width 89 height 15
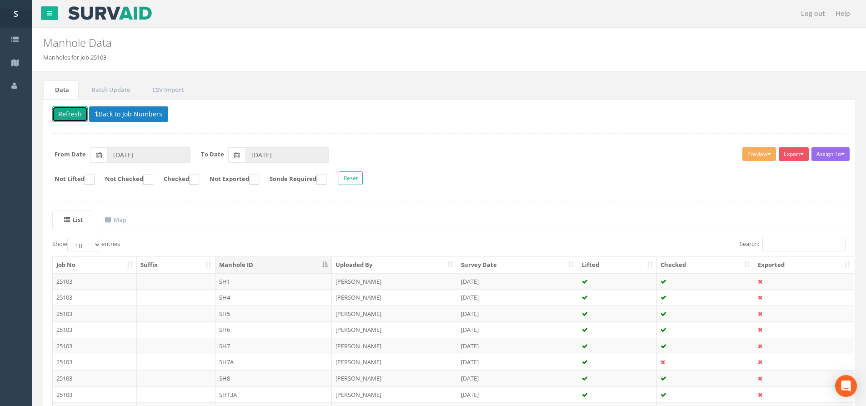
click at [72, 114] on button "Refresh" at bounding box center [69, 113] width 35 height 15
click at [73, 114] on button "Refresh" at bounding box center [69, 113] width 35 height 15
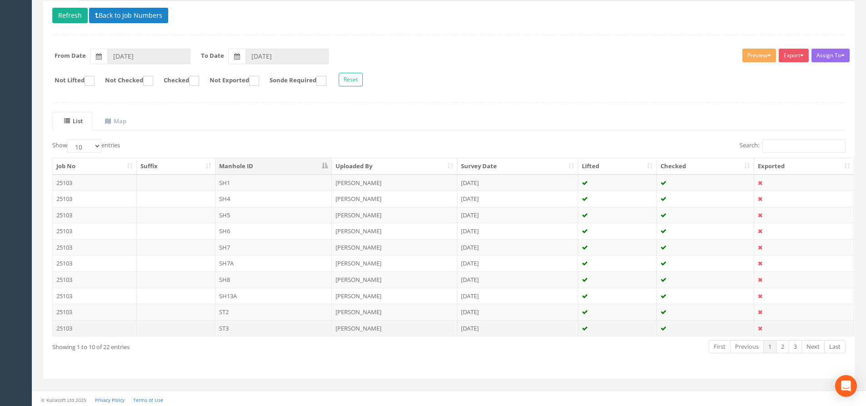
scroll to position [101, 0]
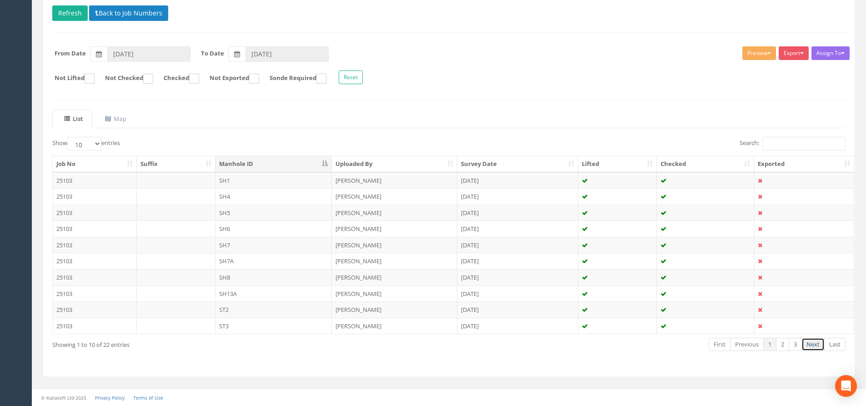
click at [819, 349] on link "Next" at bounding box center [812, 344] width 23 height 13
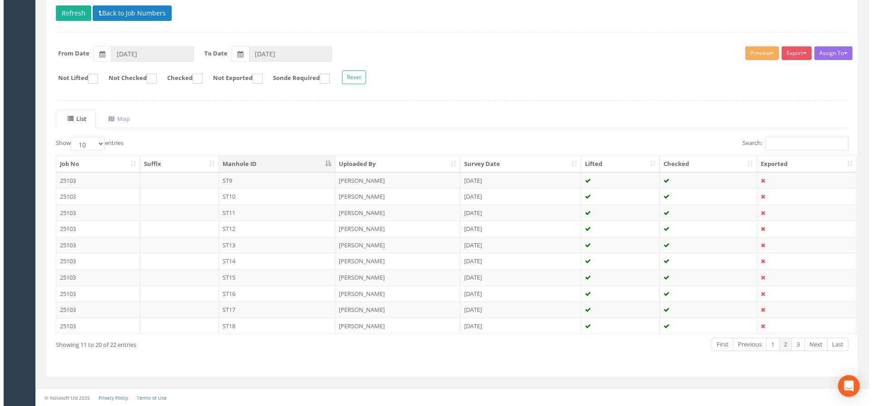
scroll to position [0, 0]
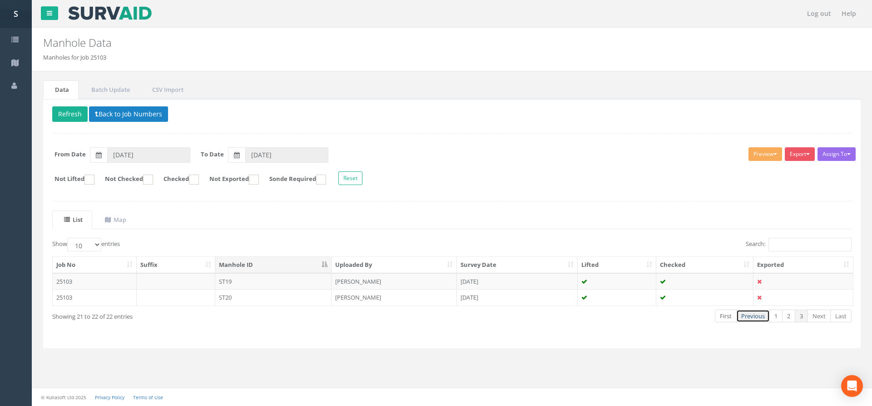
click at [761, 315] on link "Previous" at bounding box center [754, 315] width 34 height 13
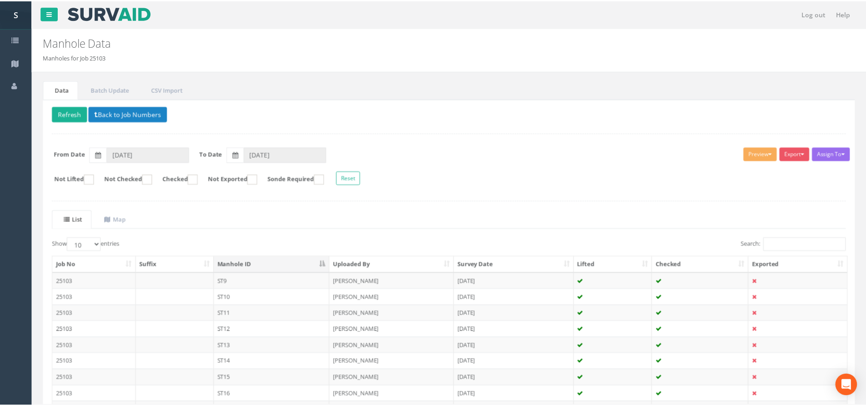
scroll to position [101, 0]
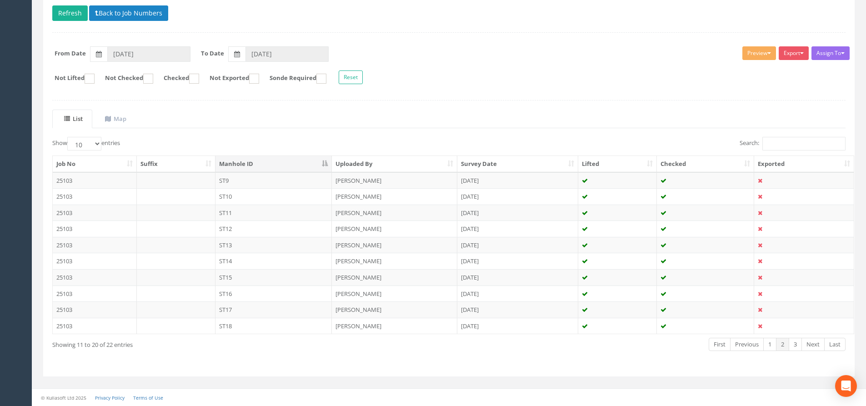
click at [761, 315] on td at bounding box center [804, 309] width 100 height 16
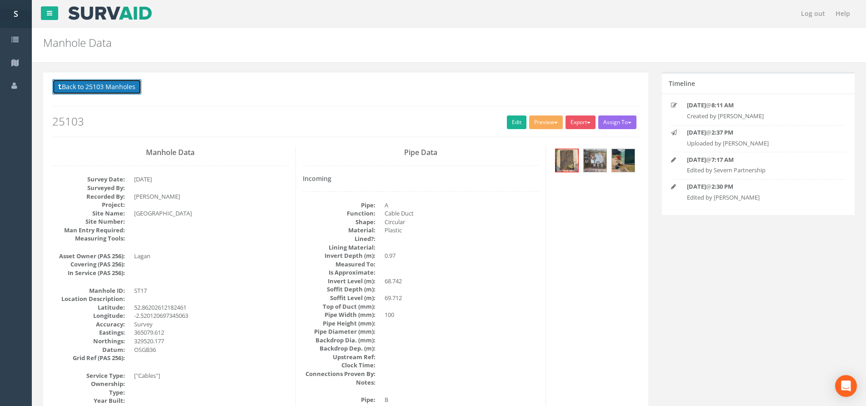
drag, startPoint x: 106, startPoint y: 85, endPoint x: 146, endPoint y: 94, distance: 41.0
click at [107, 85] on button "Back to 25103 Manholes" at bounding box center [96, 86] width 89 height 15
